Goal: Check status: Check status

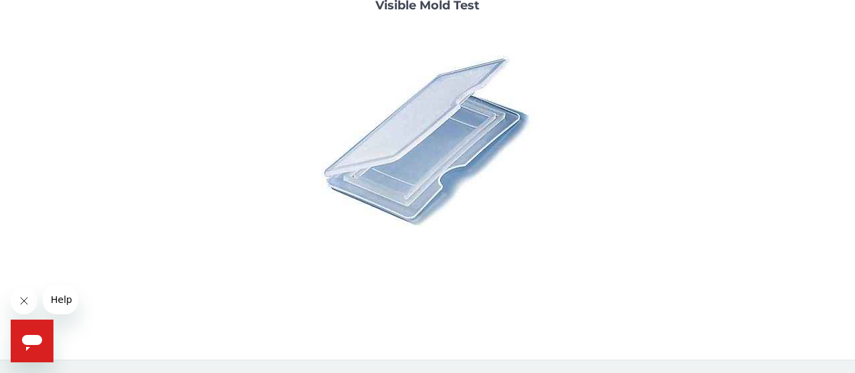
scroll to position [294, 0]
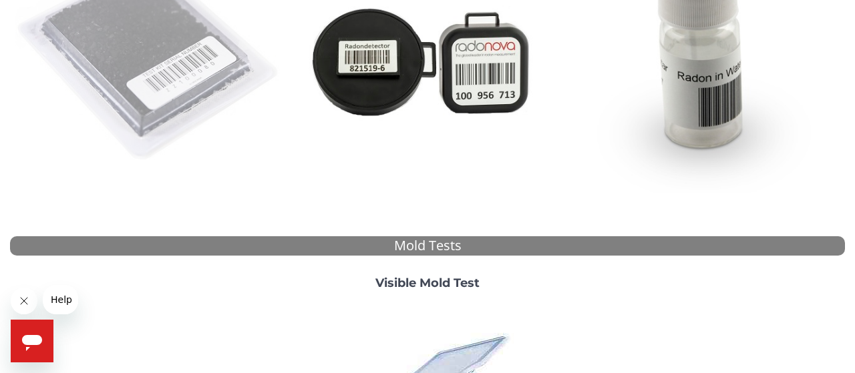
click at [155, 121] on img at bounding box center [149, 61] width 268 height 268
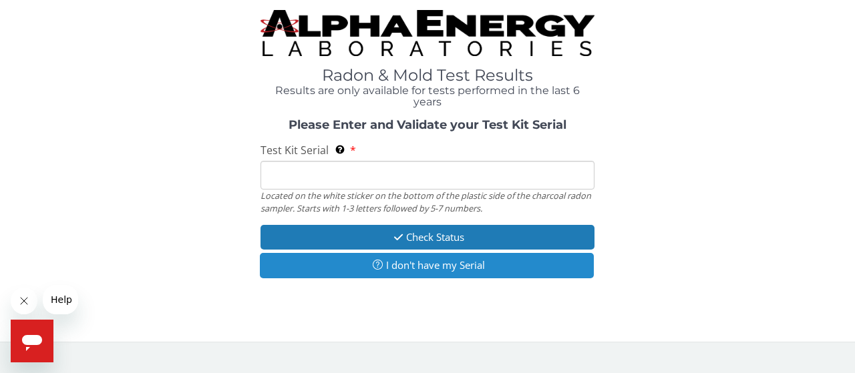
click at [440, 272] on button "I don't have my Serial" at bounding box center [427, 265] width 334 height 25
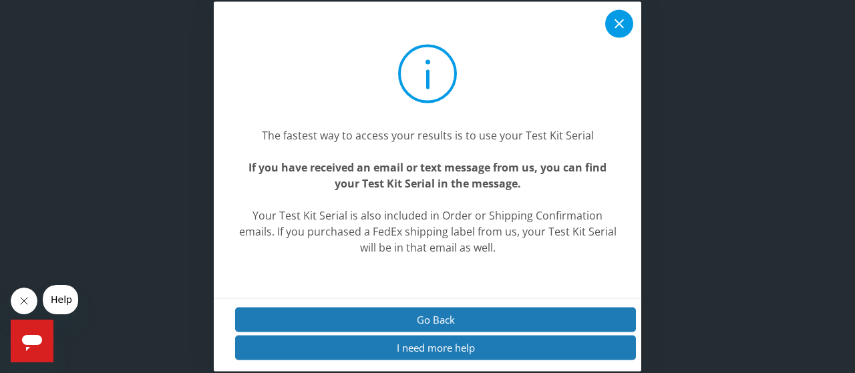
click at [620, 24] on icon at bounding box center [619, 23] width 9 height 9
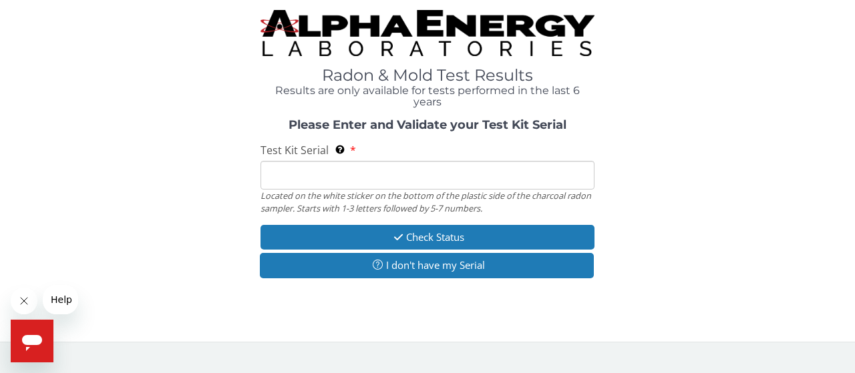
click at [296, 169] on input "Test Kit Serial Located on the white sticker on the bottom of the plastic side …" at bounding box center [428, 175] width 334 height 29
paste input "[STREET_ADDRESS]"
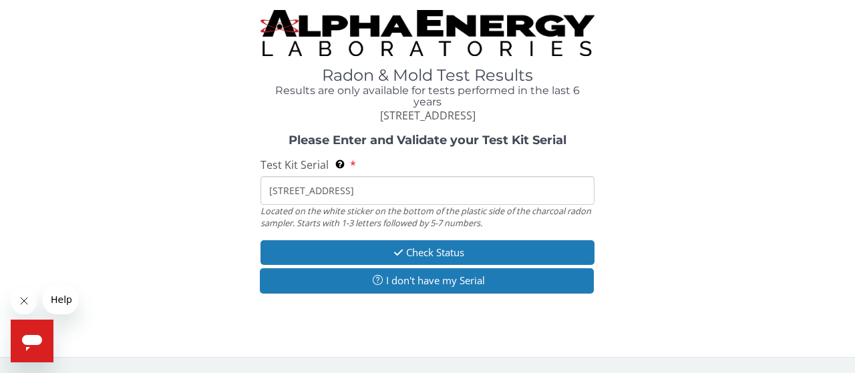
drag, startPoint x: 447, startPoint y: 194, endPoint x: 218, endPoint y: 208, distance: 229.5
click at [261, 205] on input "[STREET_ADDRESS]" at bounding box center [428, 190] width 334 height 29
type input "[STREET_ADDRESS]"
click at [218, 208] on div "Please Enter and Validate your Test Kit Serial Test Kit Serial Located on the w…" at bounding box center [427, 215] width 835 height 163
drag, startPoint x: 435, startPoint y: 184, endPoint x: 228, endPoint y: 157, distance: 208.2
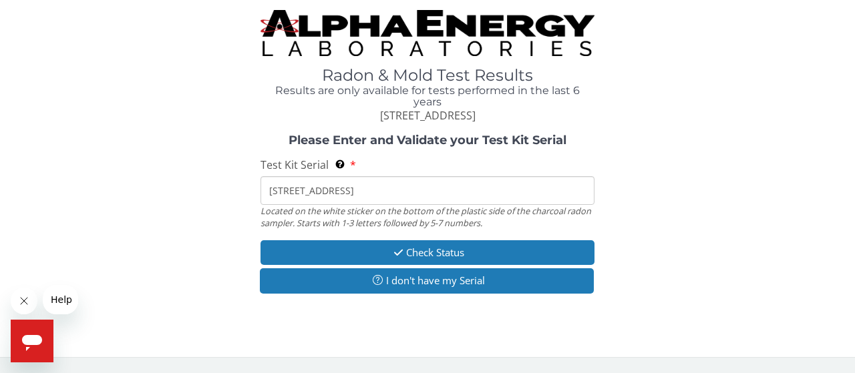
click at [261, 176] on input "[STREET_ADDRESS]" at bounding box center [428, 190] width 334 height 29
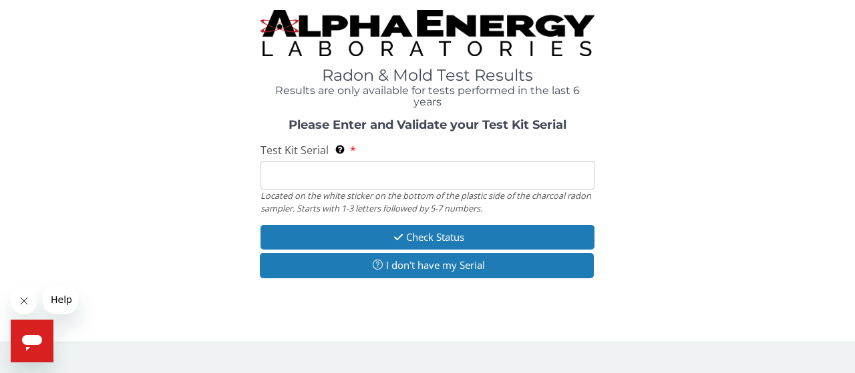
click at [432, 41] on img at bounding box center [428, 33] width 334 height 46
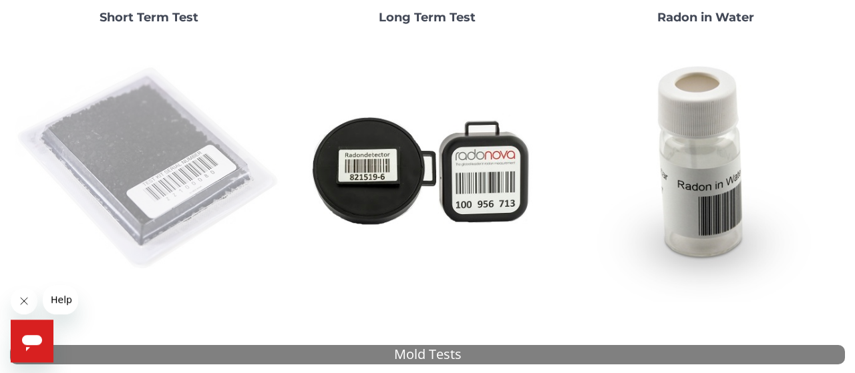
scroll to position [208, 0]
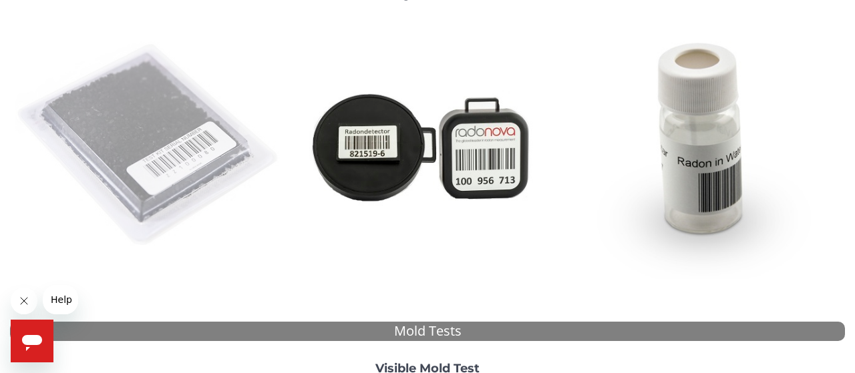
click at [178, 198] on img at bounding box center [149, 146] width 268 height 268
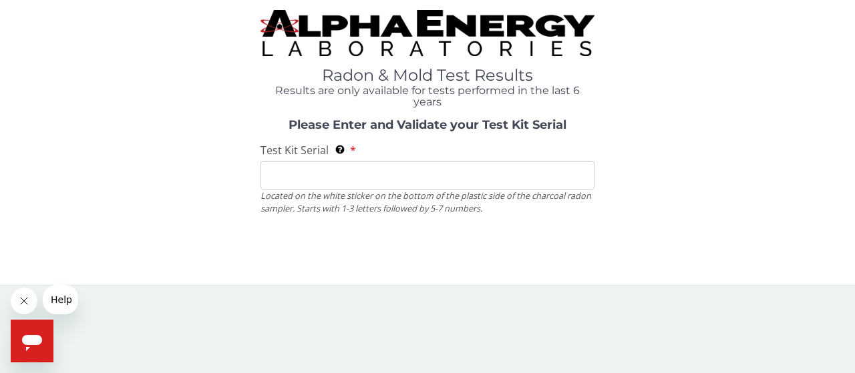
scroll to position [0, 0]
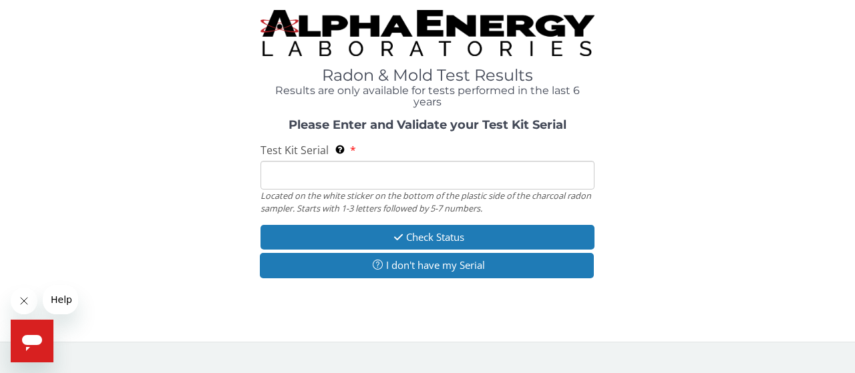
click at [323, 169] on input "Test Kit Serial Located on the white sticker on the bottom of the plastic side …" at bounding box center [428, 175] width 334 height 29
paste input "FC816908"
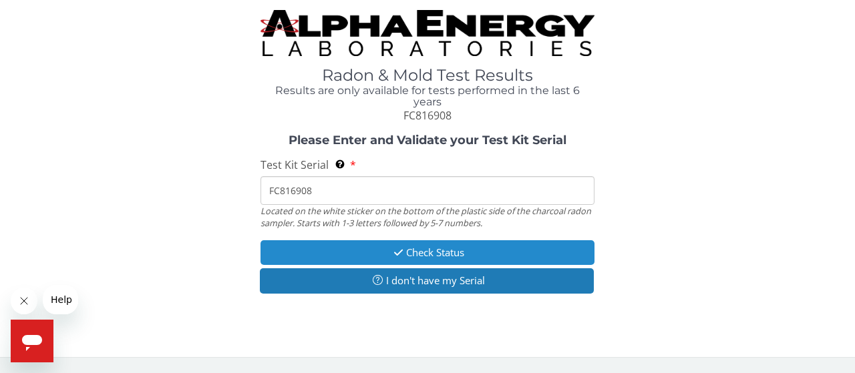
type input "FC816908"
click at [353, 255] on button "Check Status" at bounding box center [428, 253] width 334 height 25
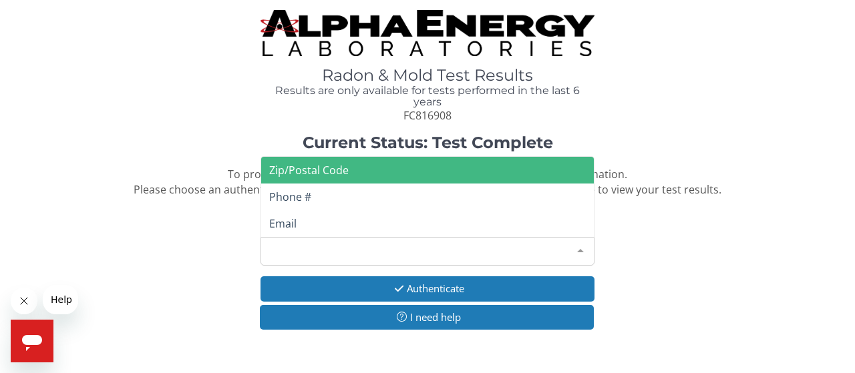
click at [353, 255] on div "Please make a selection" at bounding box center [428, 251] width 334 height 29
click at [383, 178] on span "Zip/Postal Code" at bounding box center [427, 170] width 333 height 27
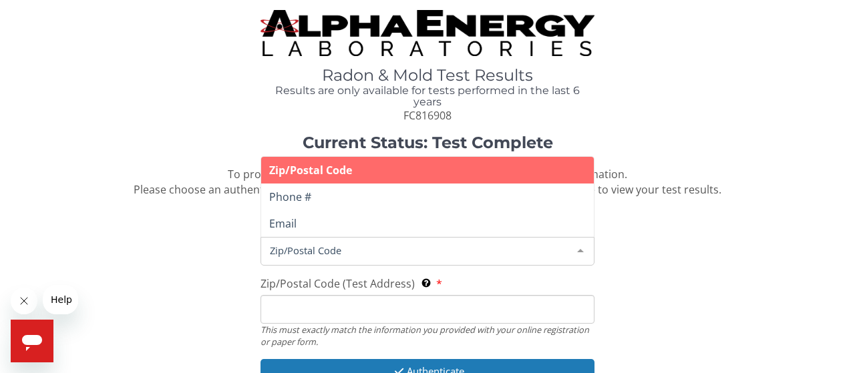
click at [377, 255] on span "Zip/Postal Code" at bounding box center [417, 250] width 301 height 15
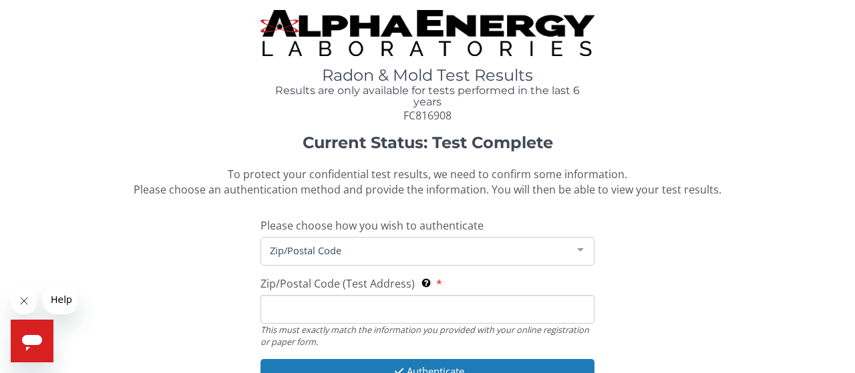
click at [325, 251] on span "Zip/Postal Code" at bounding box center [417, 250] width 301 height 15
click at [297, 303] on input "Zip/Postal Code (Test Address) This must exactly match the information you prov…" at bounding box center [428, 309] width 334 height 29
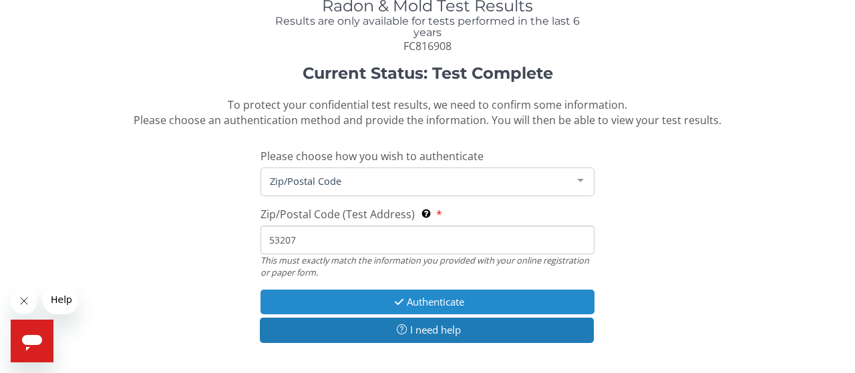
type input "53207"
click at [330, 302] on button "Authenticate" at bounding box center [428, 302] width 334 height 25
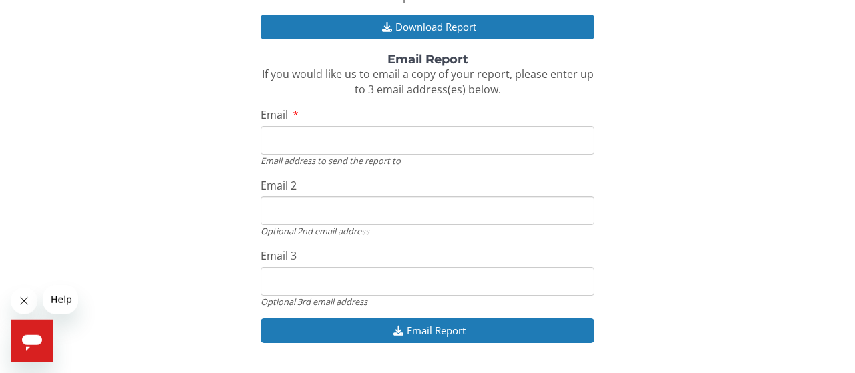
scroll to position [277, 0]
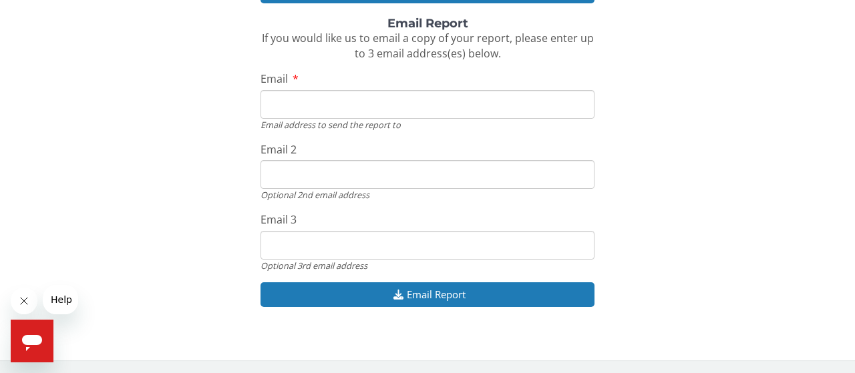
click at [317, 113] on input "Email" at bounding box center [428, 104] width 334 height 29
type input "crellingflynn@gmail.com"
click at [319, 184] on input "Email 2" at bounding box center [428, 174] width 334 height 29
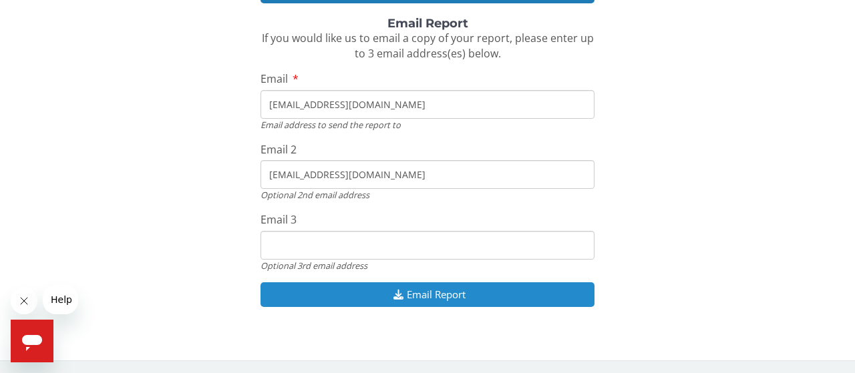
type input "thomasrflynn@gmail.com"
click at [373, 289] on button "Email Report" at bounding box center [428, 295] width 334 height 25
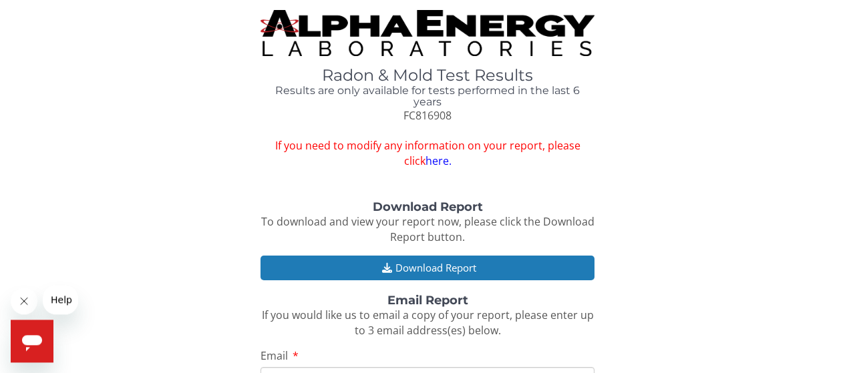
scroll to position [0, 0]
click at [49, 154] on div "Radon & Mold Test Results Results are only available for tests performed in the…" at bounding box center [427, 89] width 835 height 159
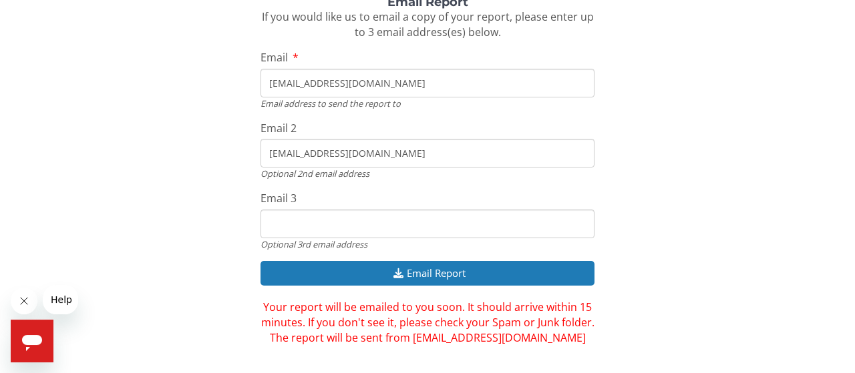
scroll to position [323, 0]
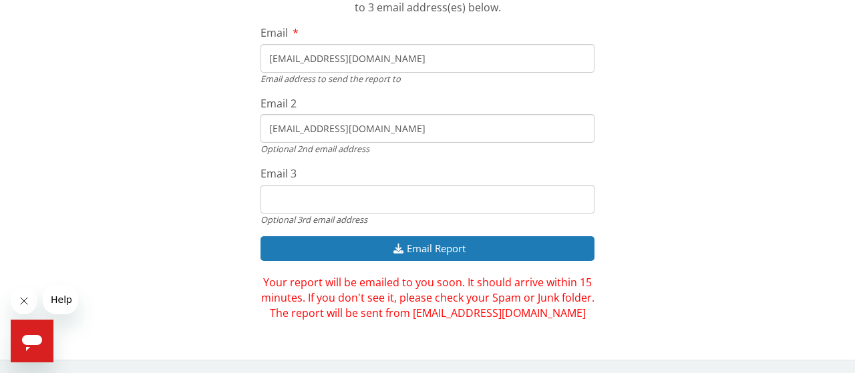
click at [740, 118] on div "Download Report To download and view your report now, please click the Download…" at bounding box center [427, 100] width 835 height 444
